Goal: Information Seeking & Learning: Learn about a topic

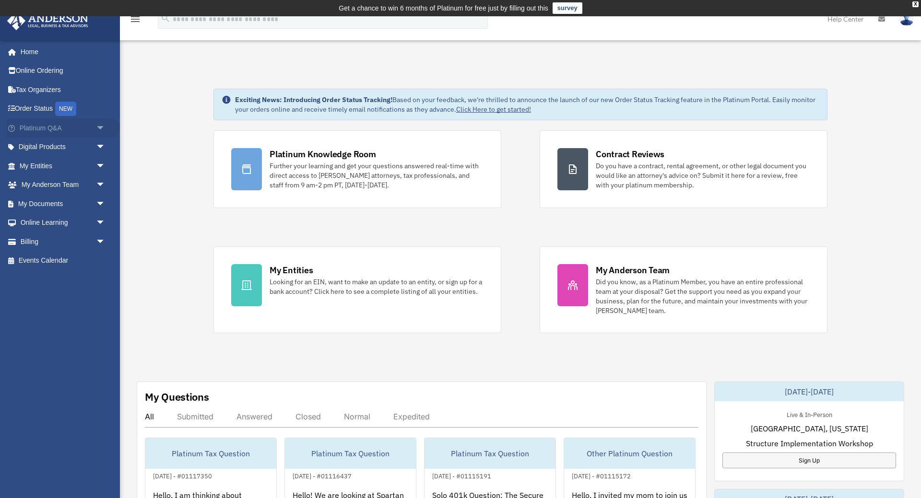
click at [102, 125] on span "arrow_drop_down" at bounding box center [105, 128] width 19 height 20
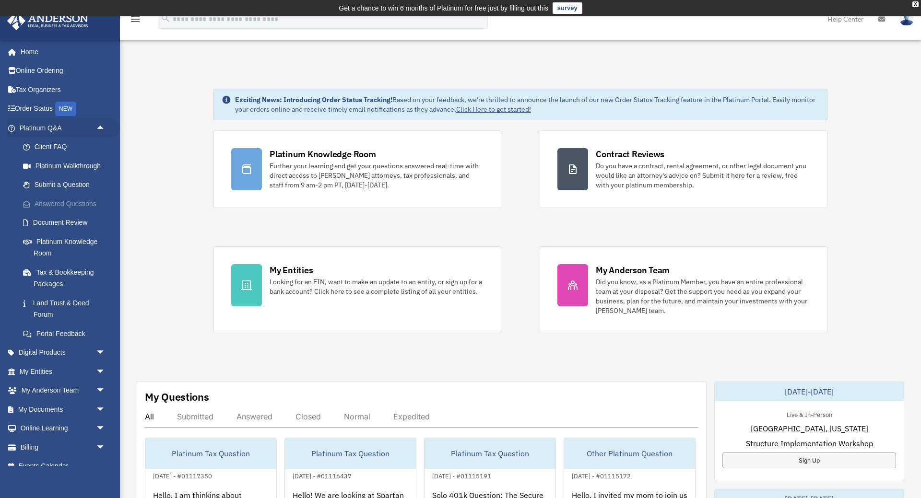
click at [78, 200] on link "Answered Questions" at bounding box center [66, 203] width 106 height 19
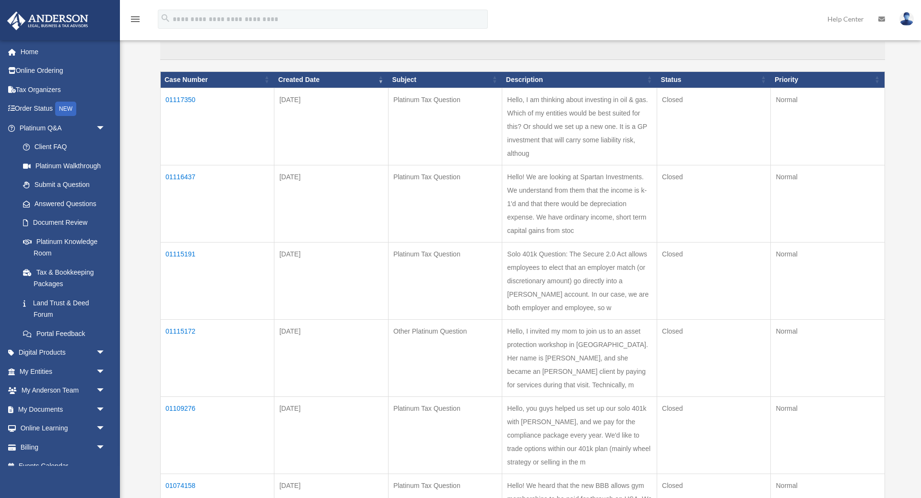
scroll to position [99, 0]
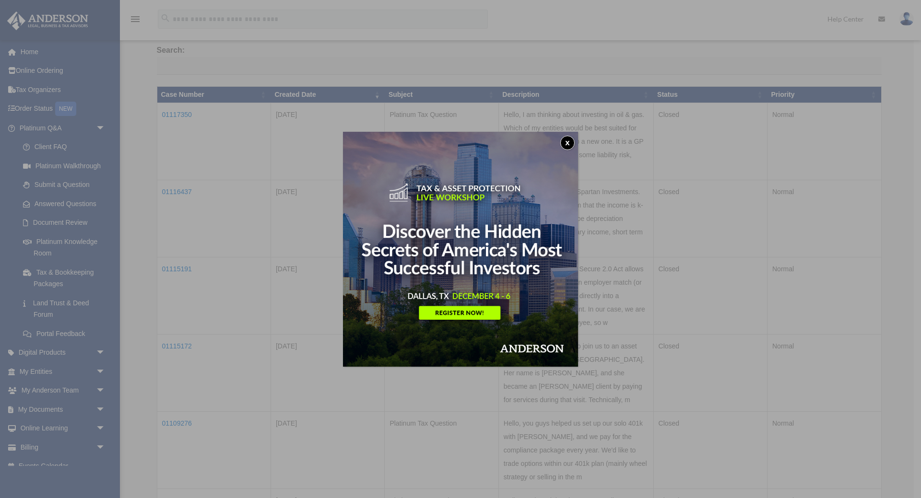
click at [569, 140] on button "x" at bounding box center [567, 143] width 14 height 14
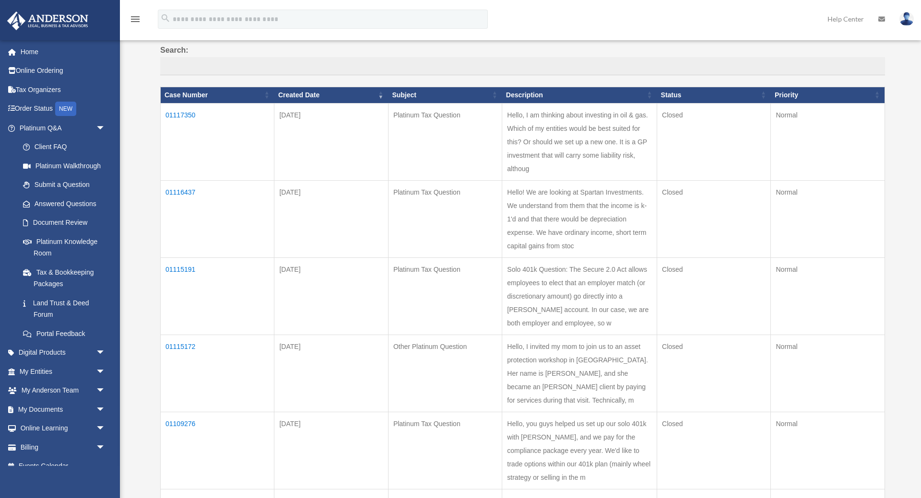
click at [186, 113] on td "01117350" at bounding box center [218, 141] width 114 height 77
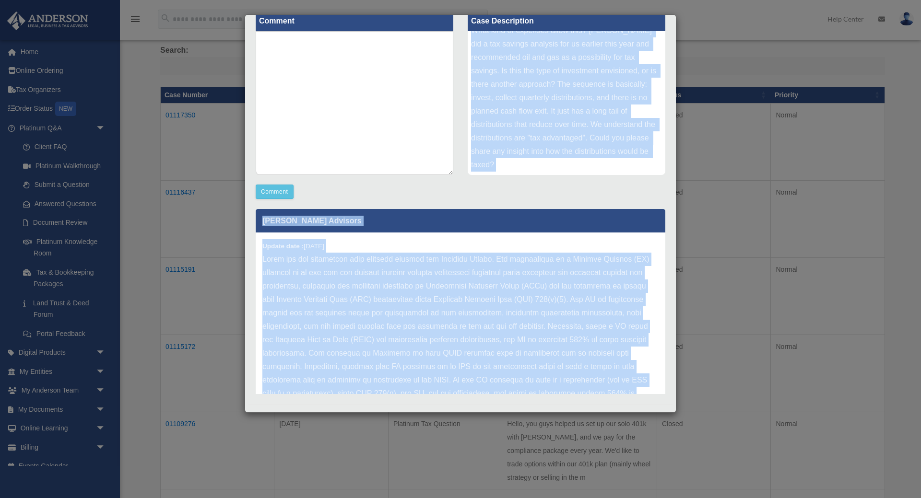
scroll to position [133, 0]
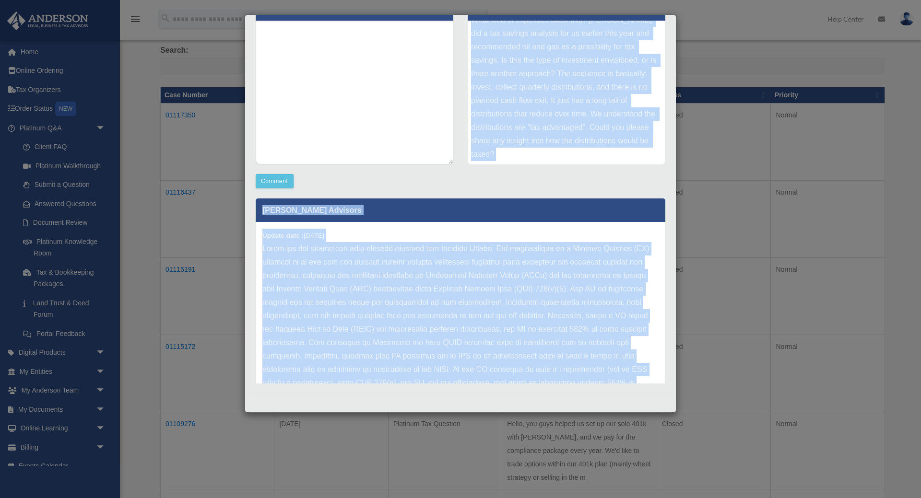
drag, startPoint x: 471, startPoint y: 162, endPoint x: 639, endPoint y: 413, distance: 302.8
click at [639, 164] on div "Hello, I am thinking about investing in oil & gas. Which of my entities would b…" at bounding box center [566, 93] width 198 height 144
copy div "Hello, I am thinking about investing in oil & gas. Which of my entities would b…"
click at [569, 134] on div "Hello, I am thinking about investing in oil & gas. Which of my entities would b…" at bounding box center [566, 93] width 198 height 144
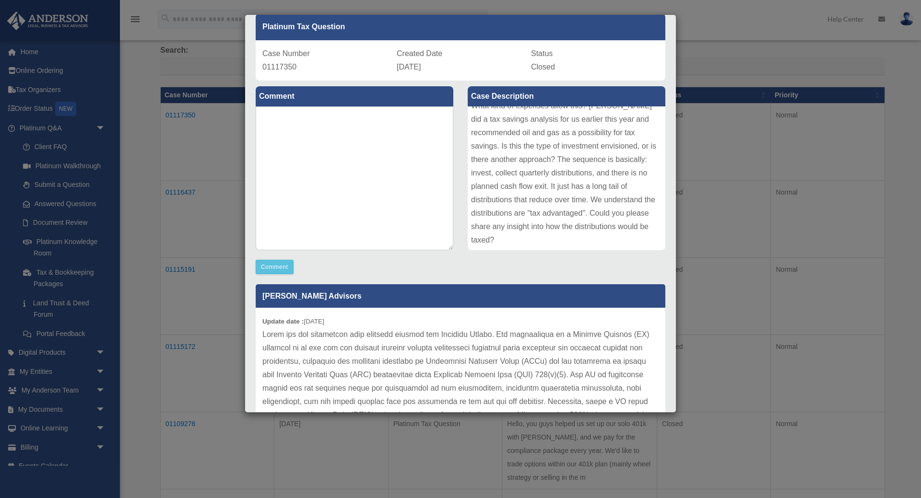
scroll to position [0, 0]
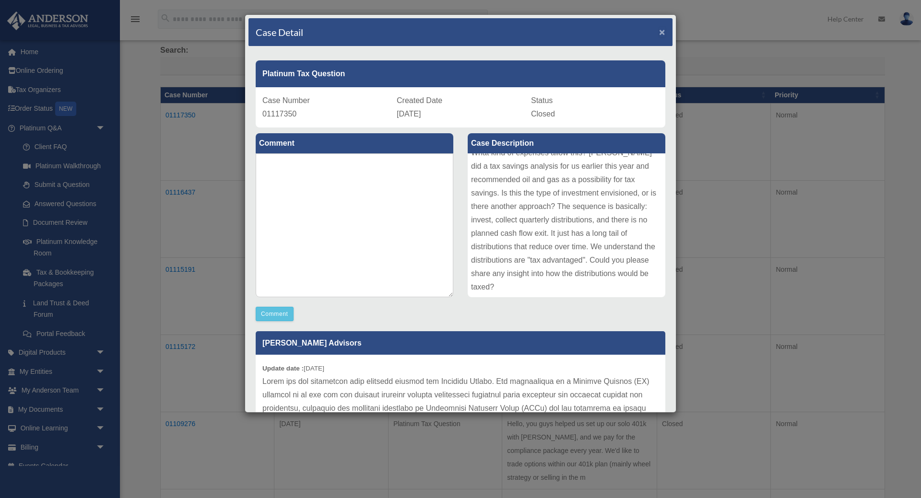
click at [662, 31] on span "×" at bounding box center [662, 31] width 6 height 11
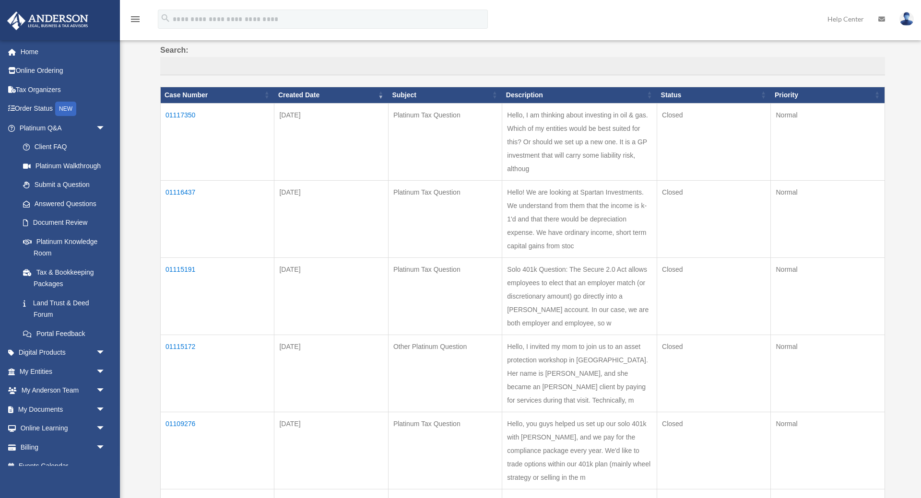
click at [180, 192] on td "01116437" at bounding box center [218, 218] width 114 height 77
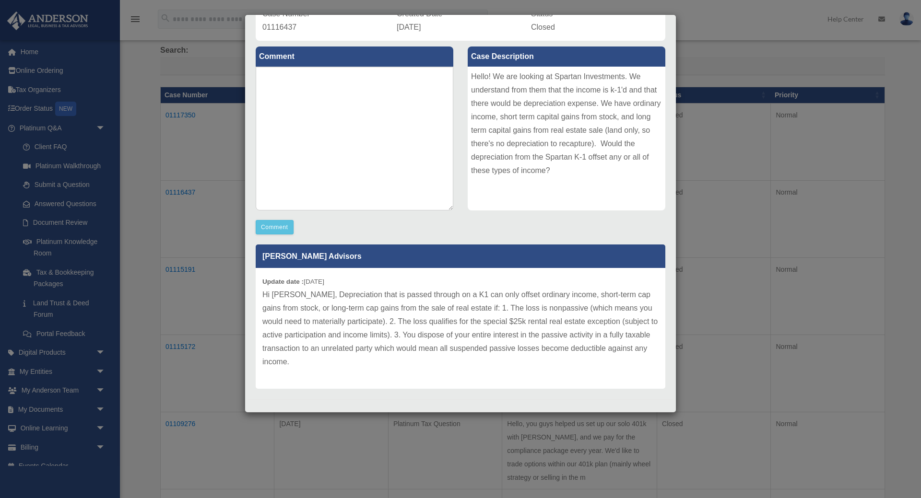
scroll to position [92, 0]
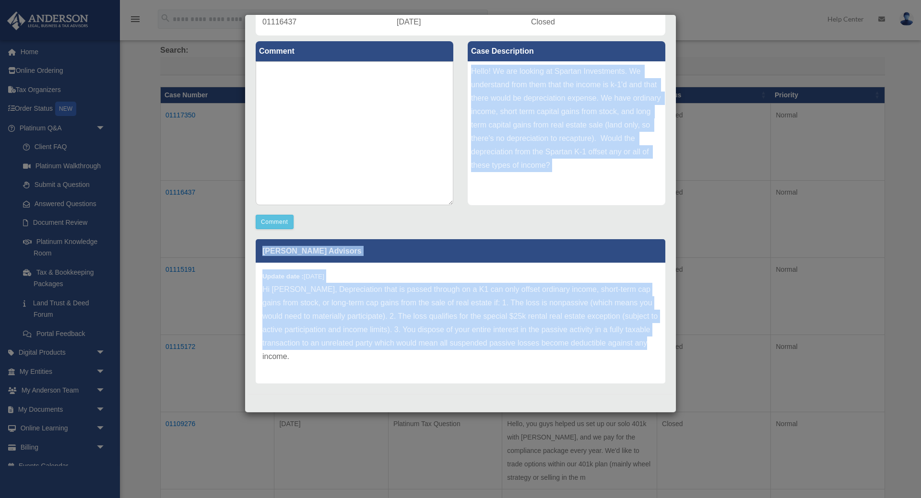
drag, startPoint x: 471, startPoint y: 70, endPoint x: 621, endPoint y: 363, distance: 328.9
click at [621, 205] on div "Hello! We are looking at Spartan Investments. We understand from them that the …" at bounding box center [566, 133] width 198 height 144
copy div "Hello! We are looking at Spartan Investments. We understand from them that the …"
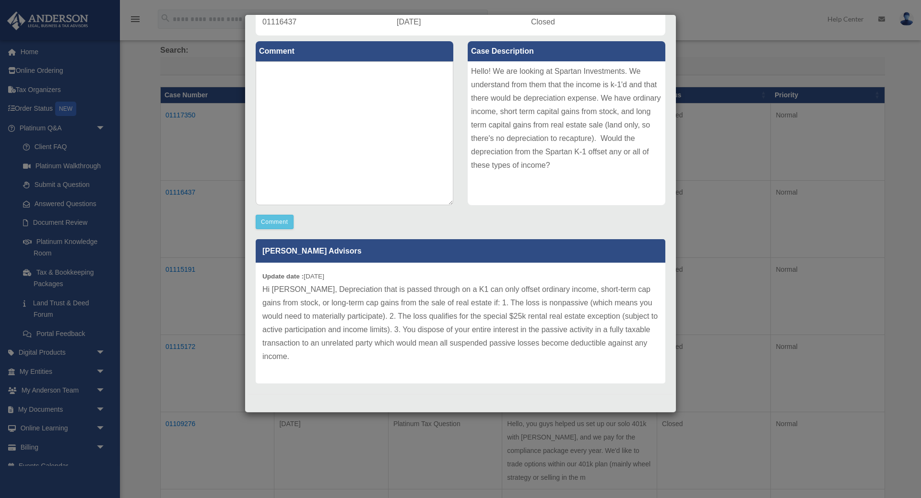
click at [714, 59] on div "Case Detail × Platinum Tax Question Case Number 01116437 Created Date September…" at bounding box center [460, 249] width 921 height 498
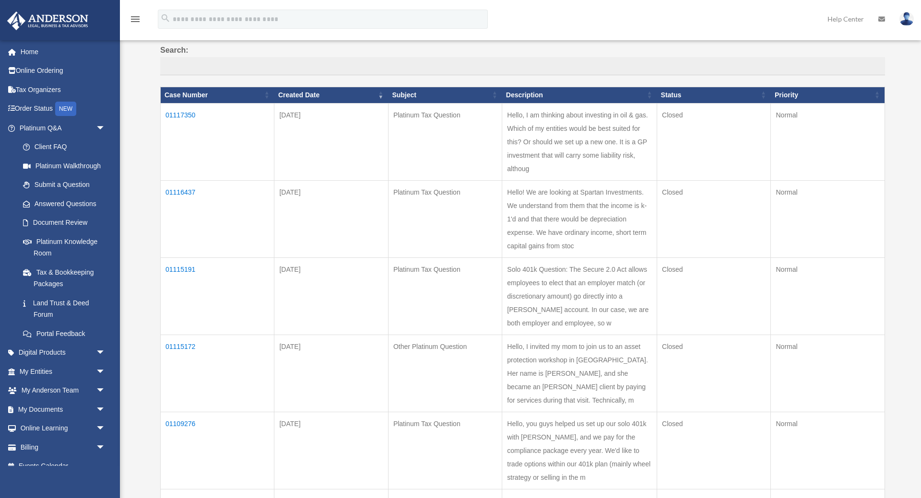
click at [904, 22] on img at bounding box center [906, 19] width 14 height 14
click at [739, 84] on link "Logout" at bounding box center [762, 84] width 96 height 20
